Goal: Check status: Check status

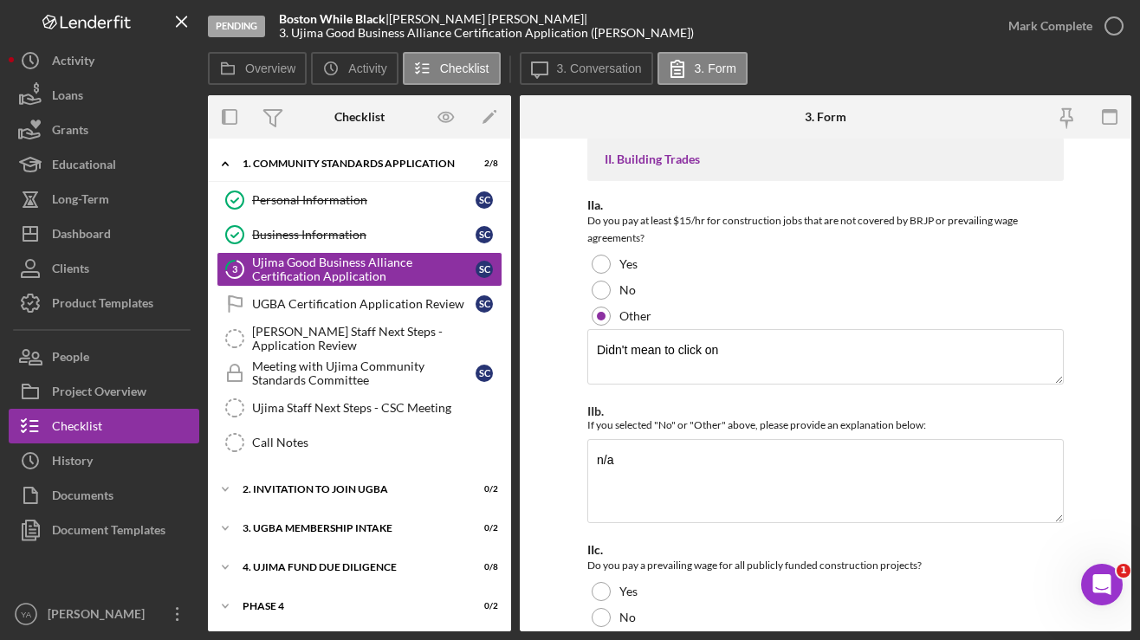
scroll to position [13387, 0]
click at [1104, 31] on icon "button" at bounding box center [1114, 25] width 43 height 43
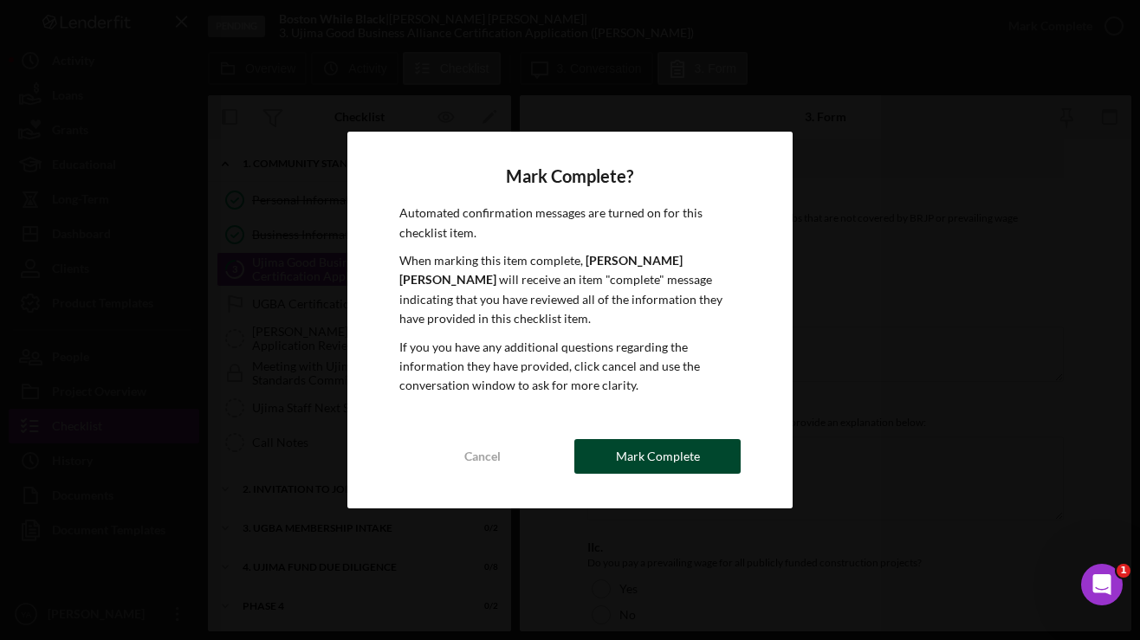
click at [682, 439] on div "Mark Complete" at bounding box center [658, 456] width 84 height 35
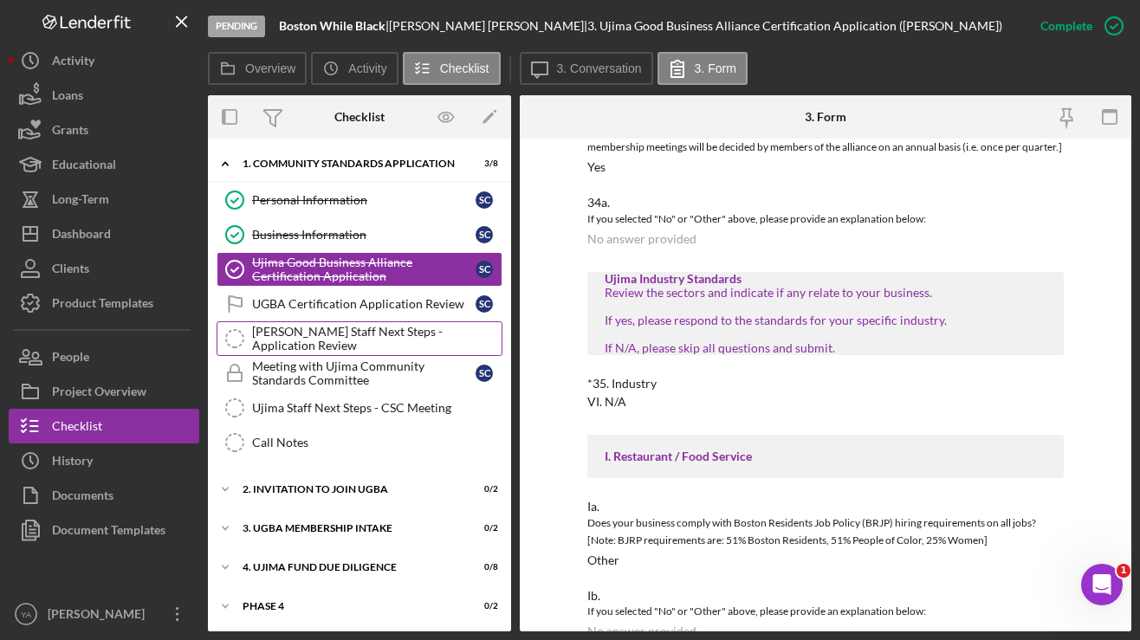
scroll to position [7560, 0]
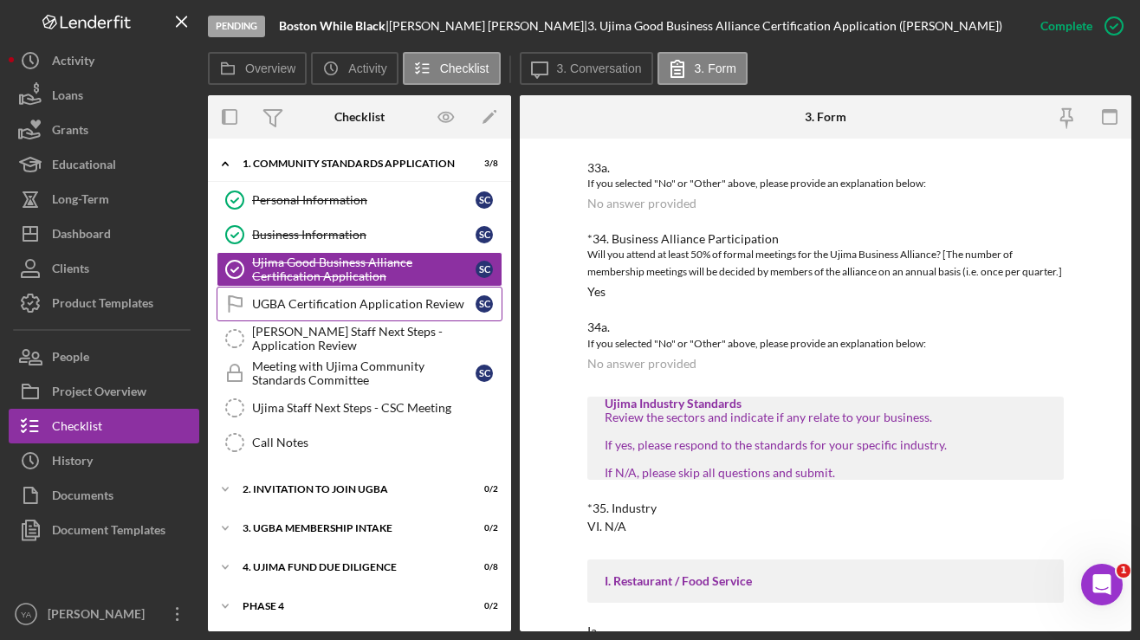
click at [400, 303] on div "UGBA Certification Application Review" at bounding box center [364, 304] width 224 height 14
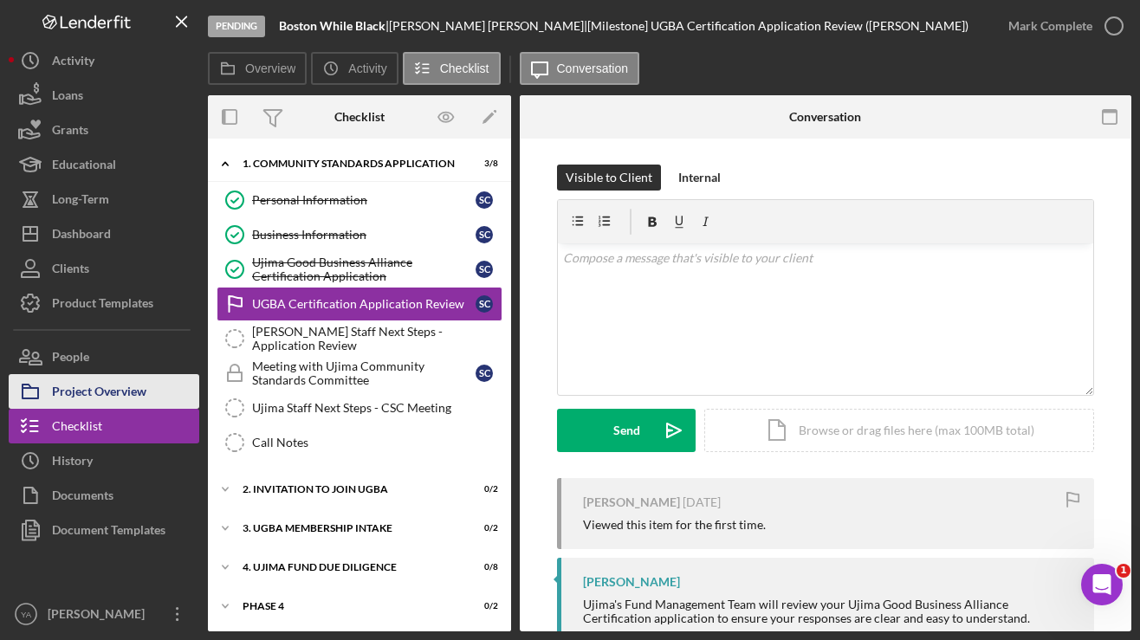
click at [95, 400] on div "Project Overview" at bounding box center [99, 393] width 94 height 39
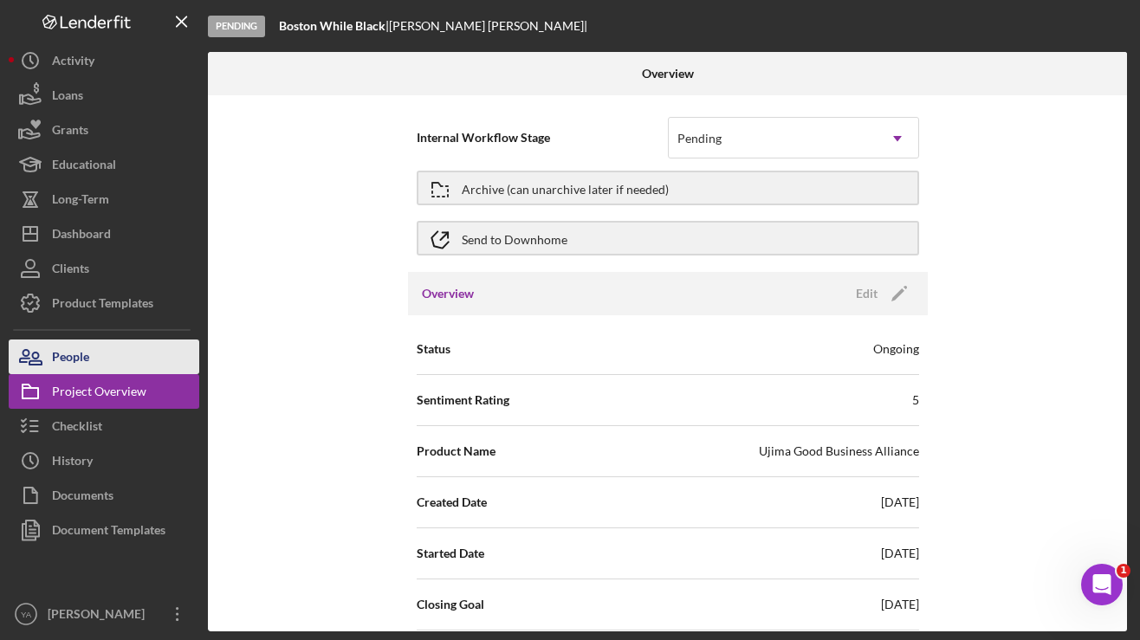
click at [88, 364] on div "People" at bounding box center [70, 359] width 37 height 39
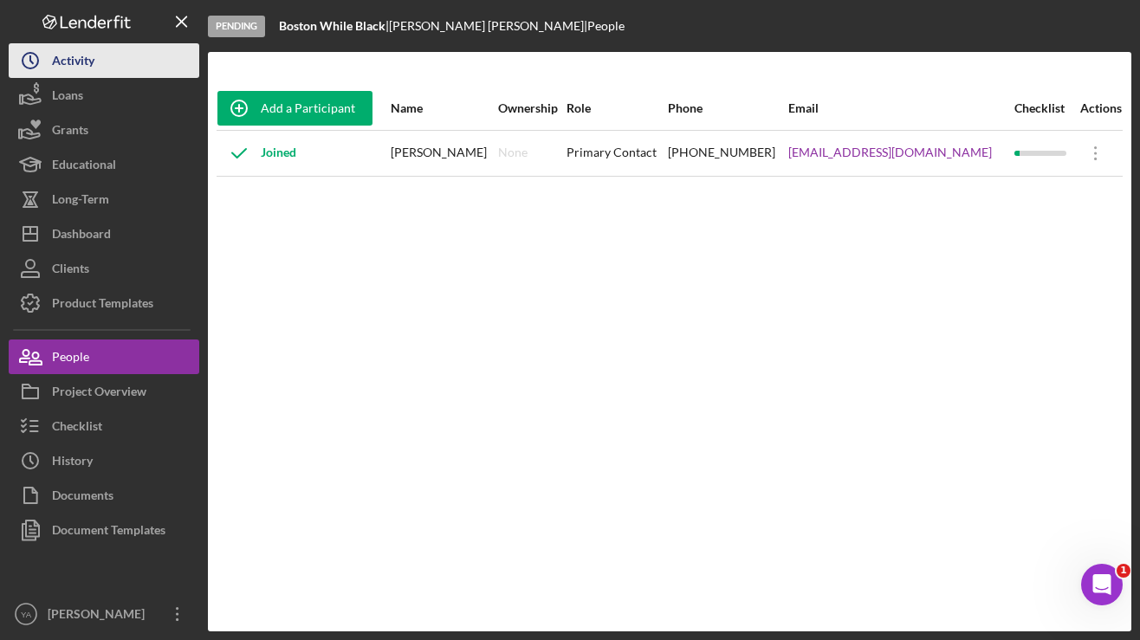
click at [115, 67] on button "Icon/History Activity" at bounding box center [104, 60] width 191 height 35
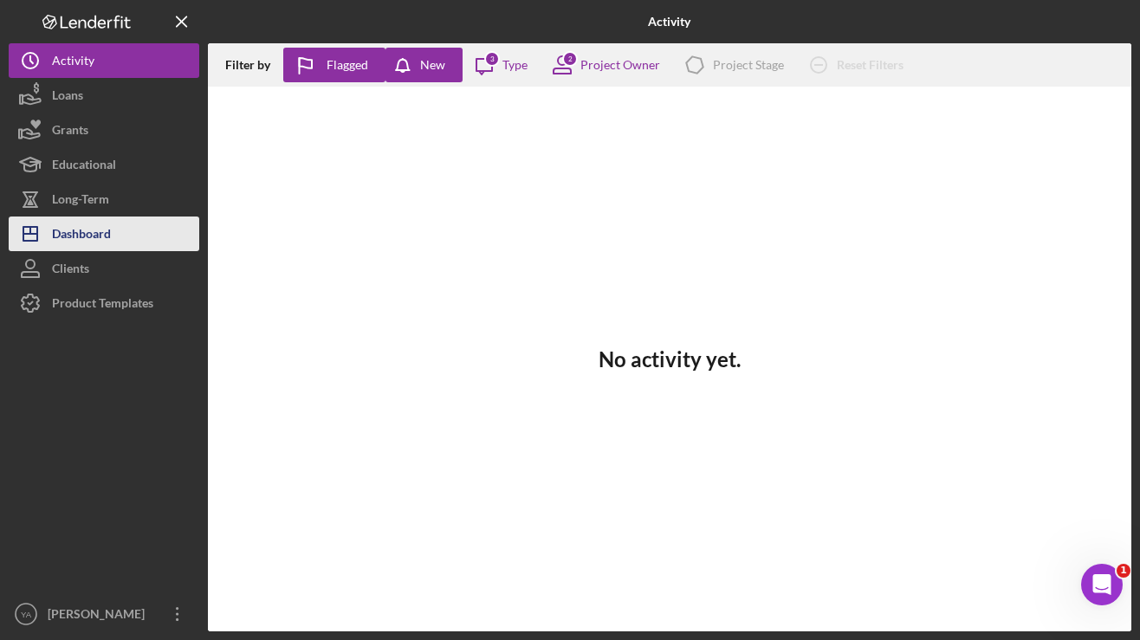
click at [86, 237] on div "Dashboard" at bounding box center [81, 236] width 59 height 39
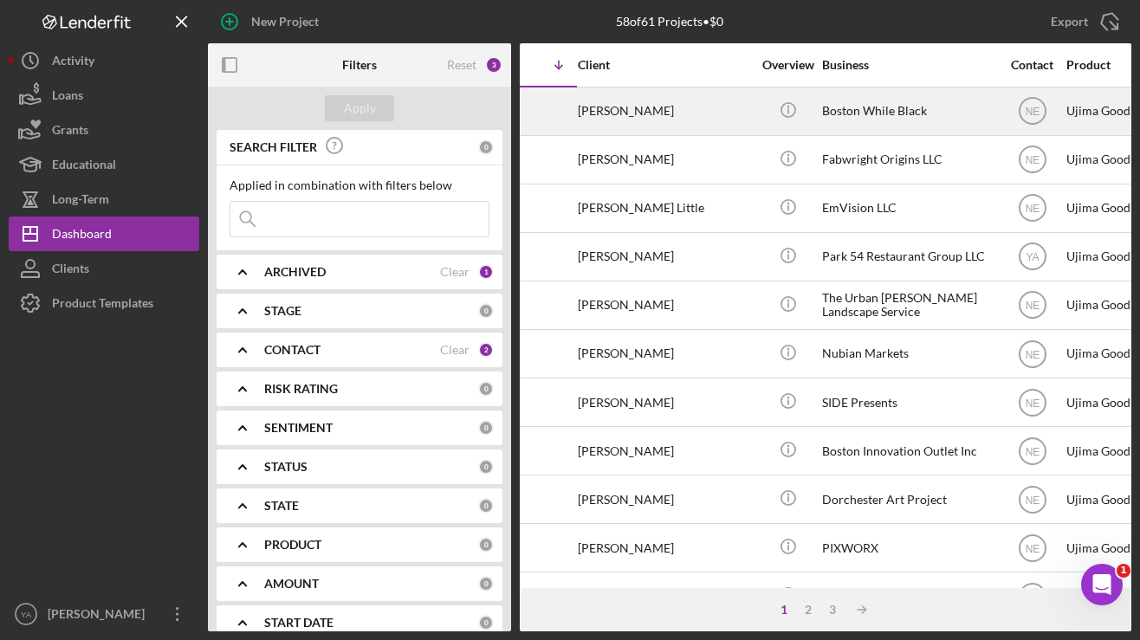
scroll to position [0, 106]
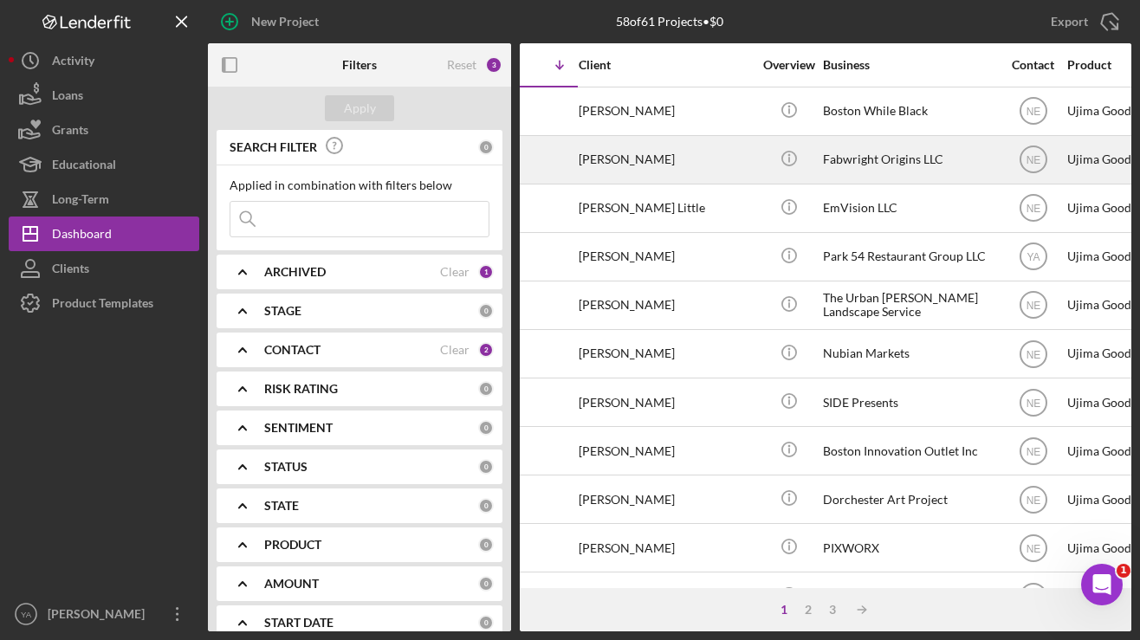
click at [710, 165] on div "[PERSON_NAME]" at bounding box center [665, 160] width 173 height 46
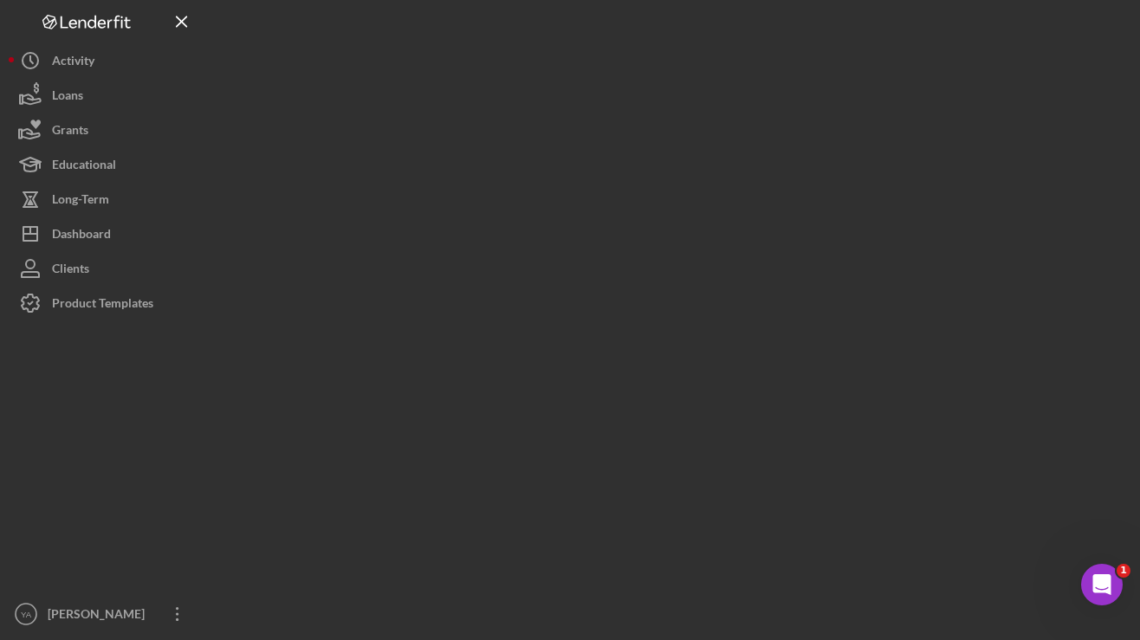
click at [710, 165] on div at bounding box center [670, 316] width 924 height 632
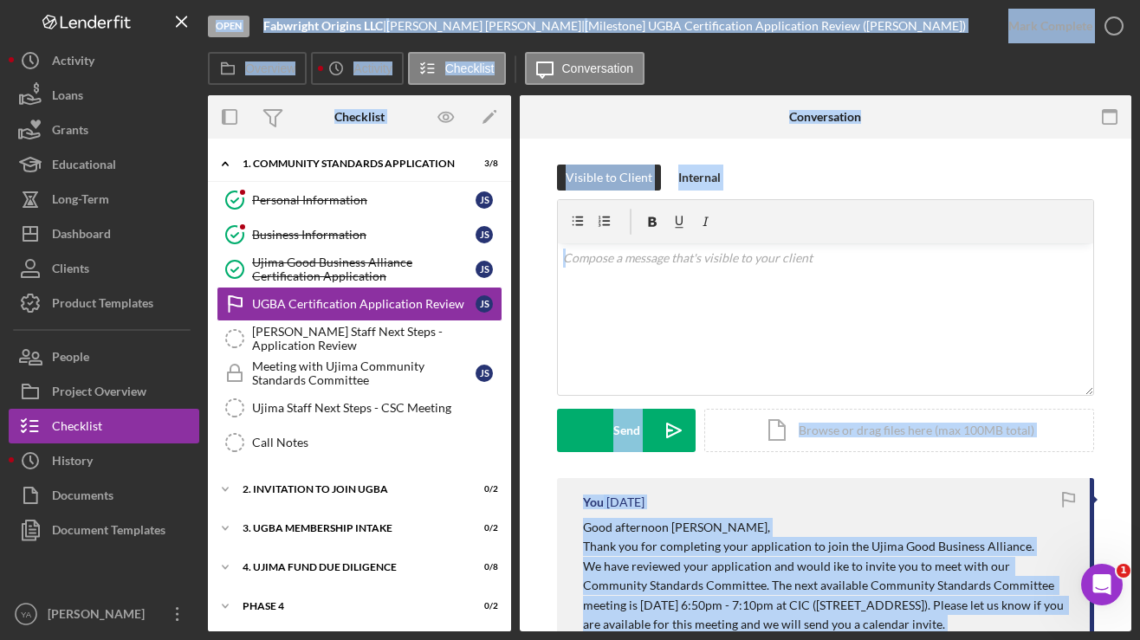
scroll to position [219, 0]
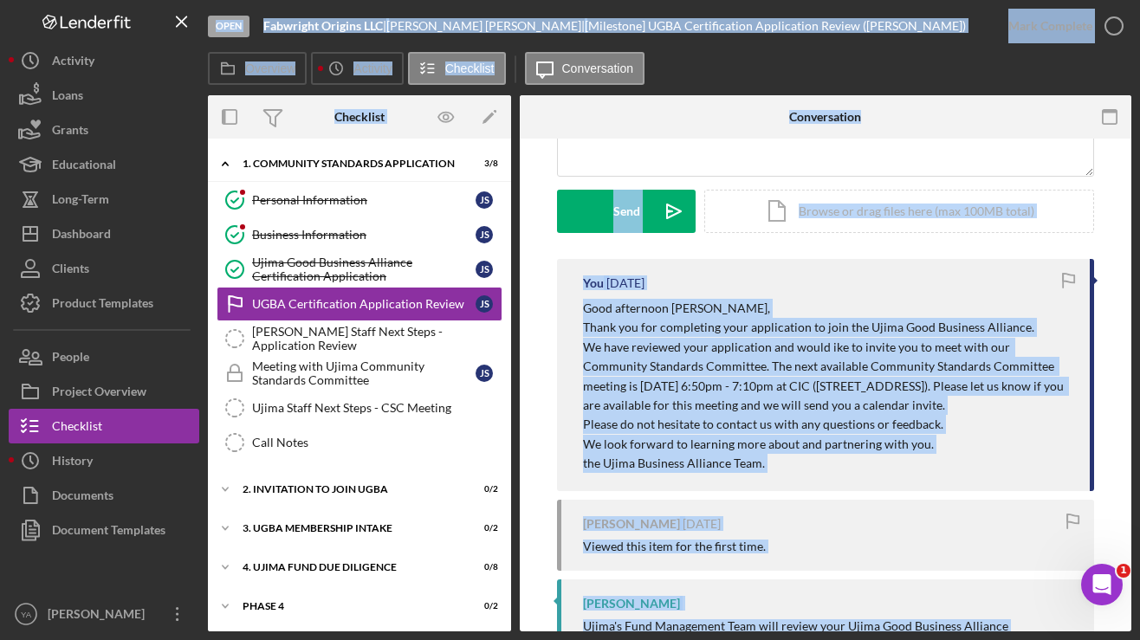
click at [659, 382] on span "We have reviewed your application and would ike to invite you to meet with our …" at bounding box center [824, 376] width 483 height 73
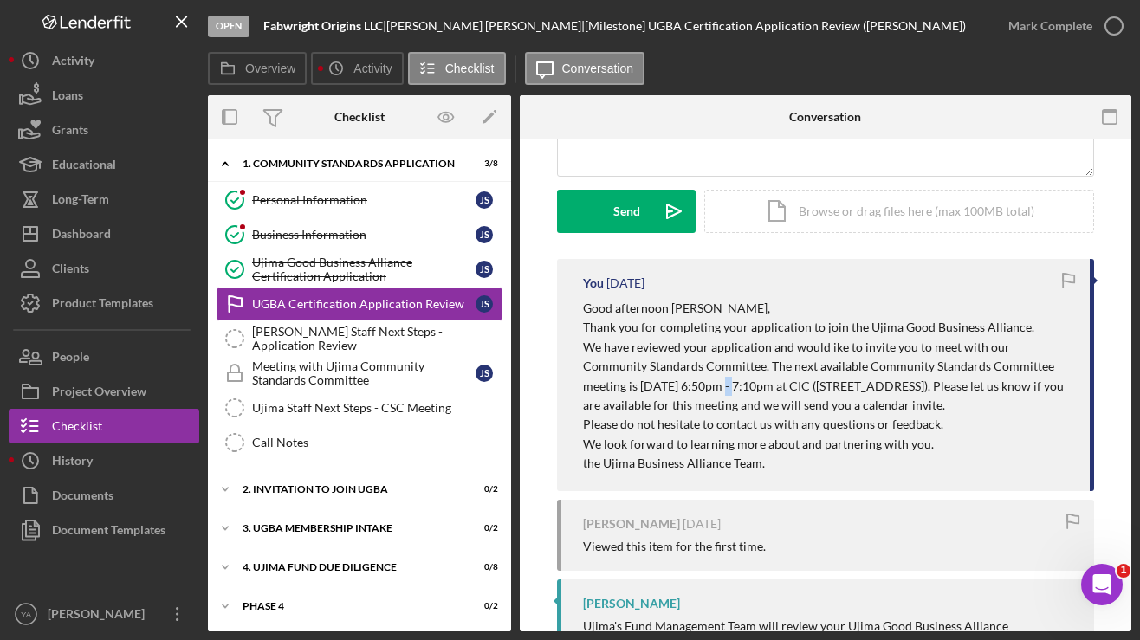
click at [659, 382] on span "We have reviewed your application and would ike to invite you to meet with our …" at bounding box center [824, 376] width 483 height 73
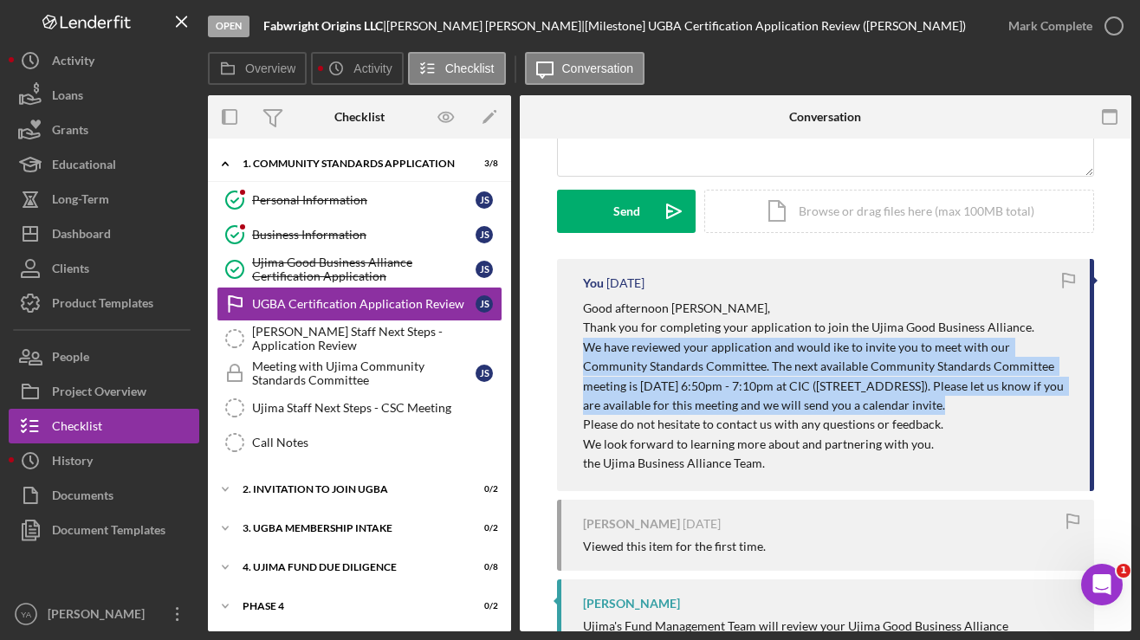
click at [659, 382] on span "We have reviewed your application and would ike to invite you to meet with our …" at bounding box center [824, 376] width 483 height 73
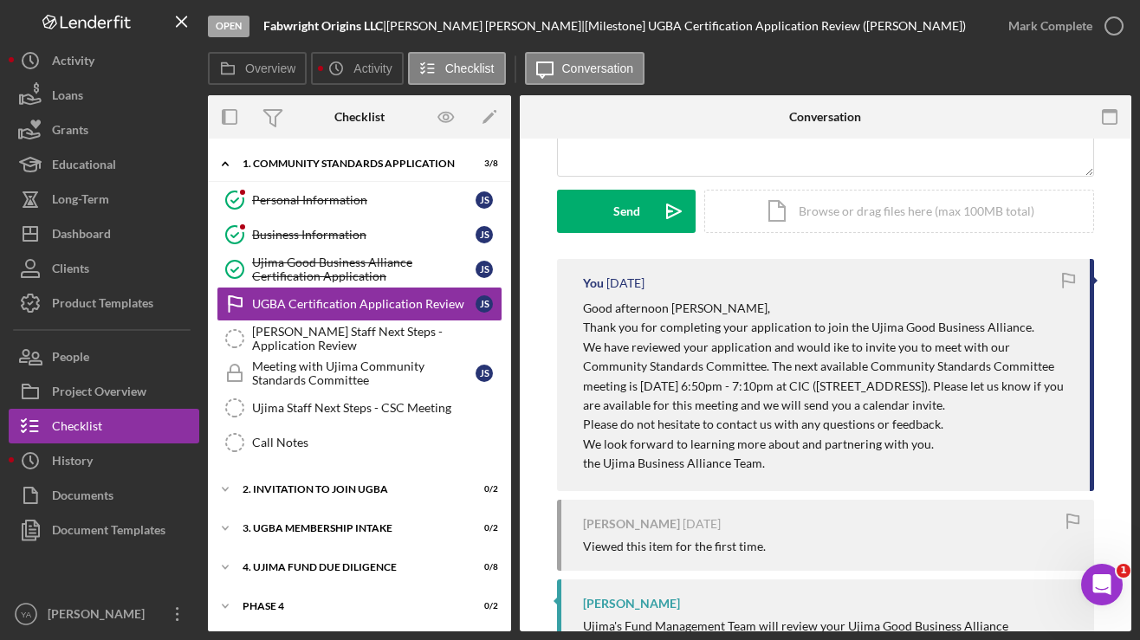
click at [574, 313] on div "You [DATE] Good afternoon [PERSON_NAME], Thank you for completing your applicat…" at bounding box center [825, 375] width 537 height 232
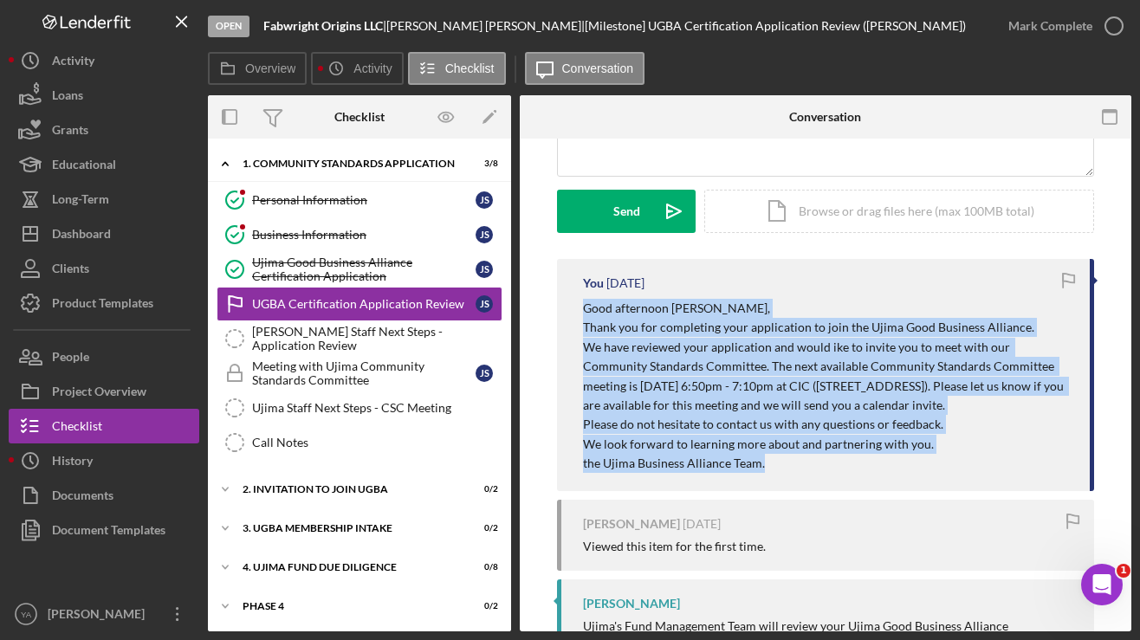
drag, startPoint x: 574, startPoint y: 308, endPoint x: 847, endPoint y: 458, distance: 311.0
click at [847, 458] on div "You [DATE] Good afternoon [PERSON_NAME], Thank you for completing your applicat…" at bounding box center [825, 375] width 537 height 232
copy div "Good afternoon [PERSON_NAME], Thank you for completing your application to join…"
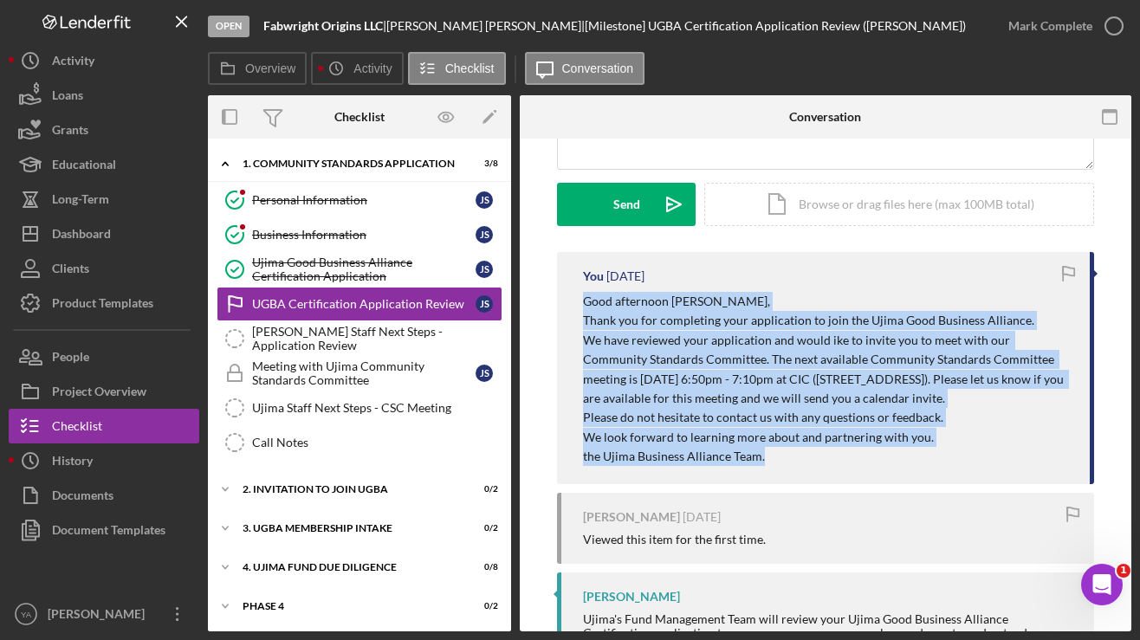
scroll to position [229, 0]
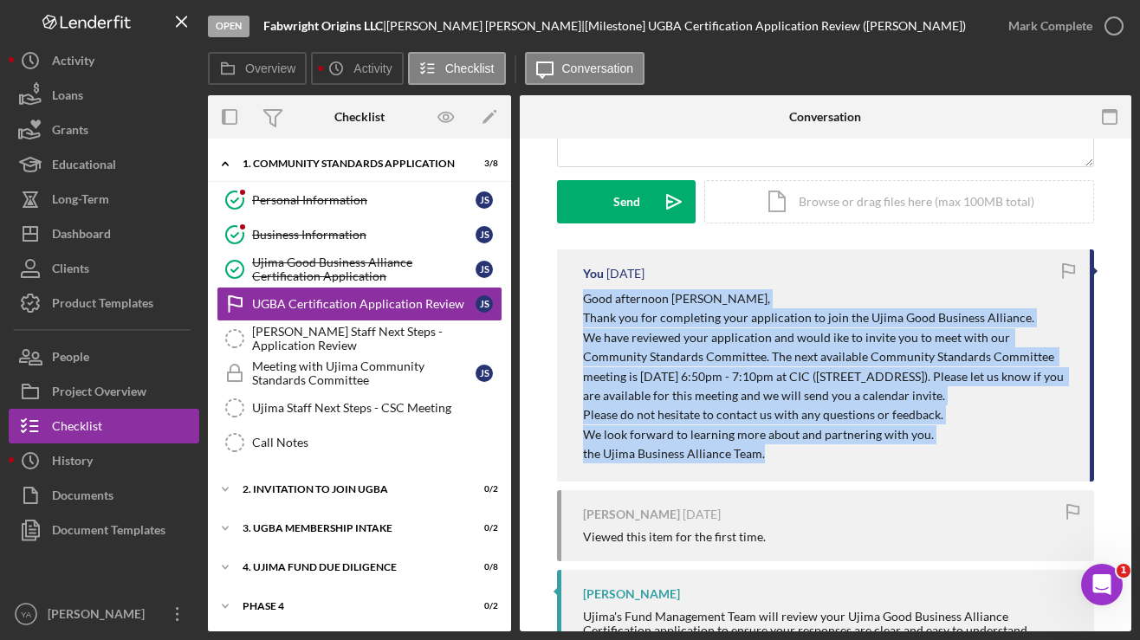
copy div "Good afternoon [PERSON_NAME], Thank you for completing your application to join…"
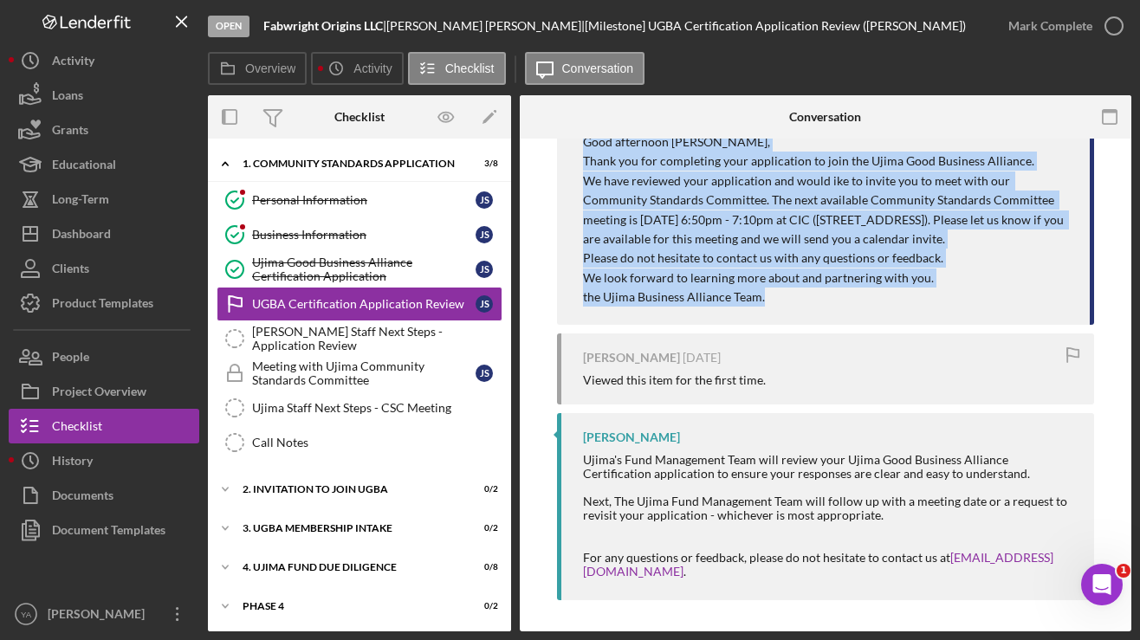
scroll to position [385, 0]
